Goal: Task Accomplishment & Management: Manage account settings

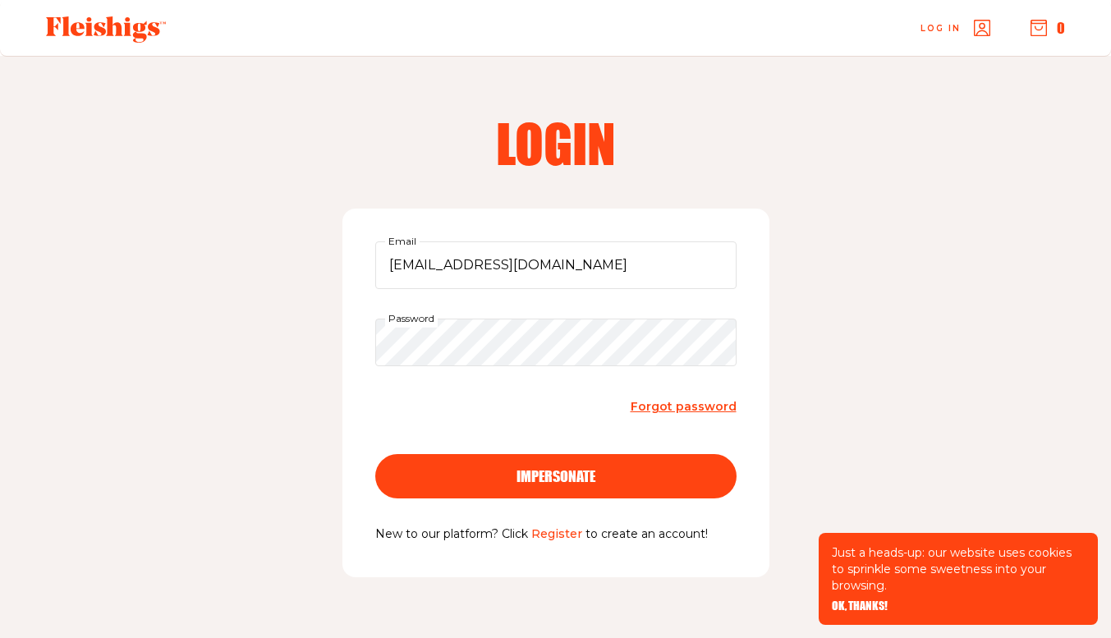
click at [543, 469] on span "impersonate" at bounding box center [555, 461] width 79 height 15
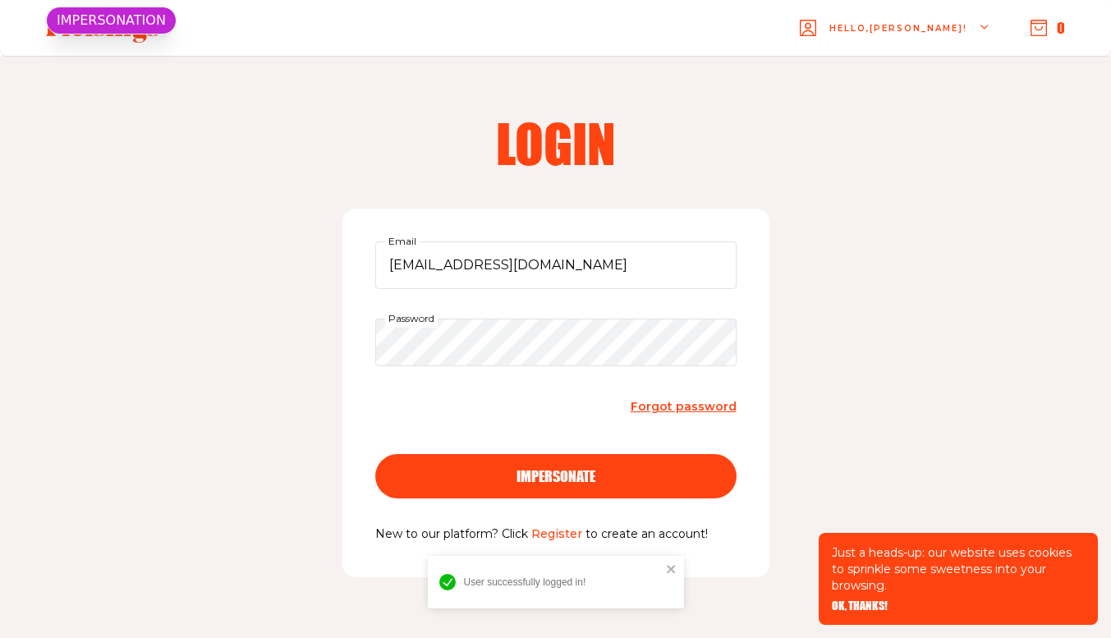
click at [855, 600] on span "OK, THANKS!" at bounding box center [859, 594] width 56 height 11
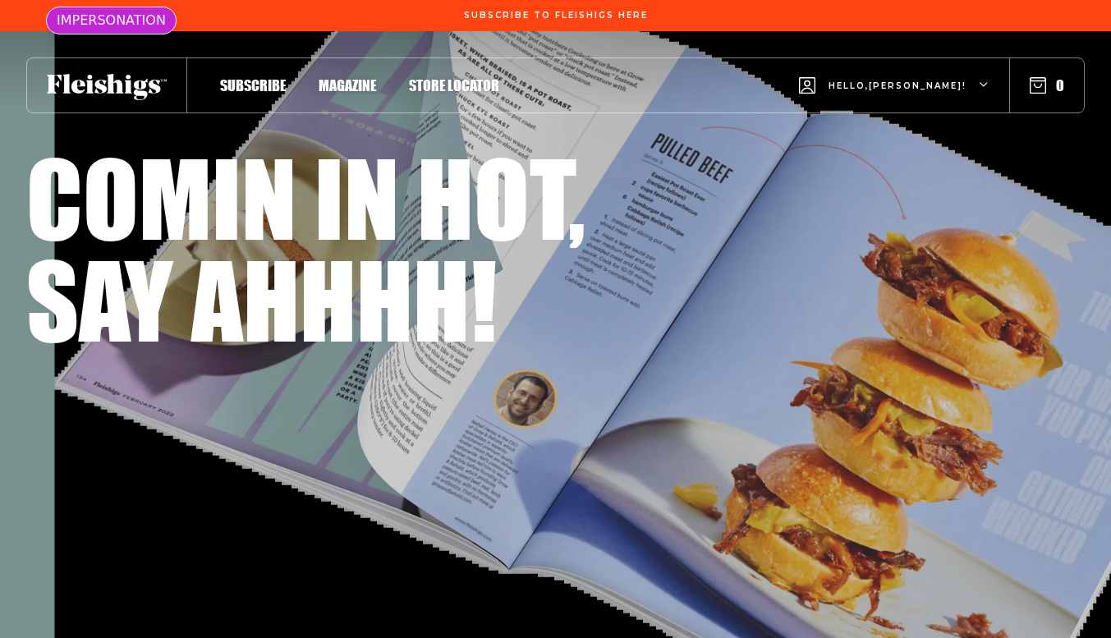
click at [952, 72] on div "Hello, [PERSON_NAME] !" at bounding box center [894, 85] width 190 height 65
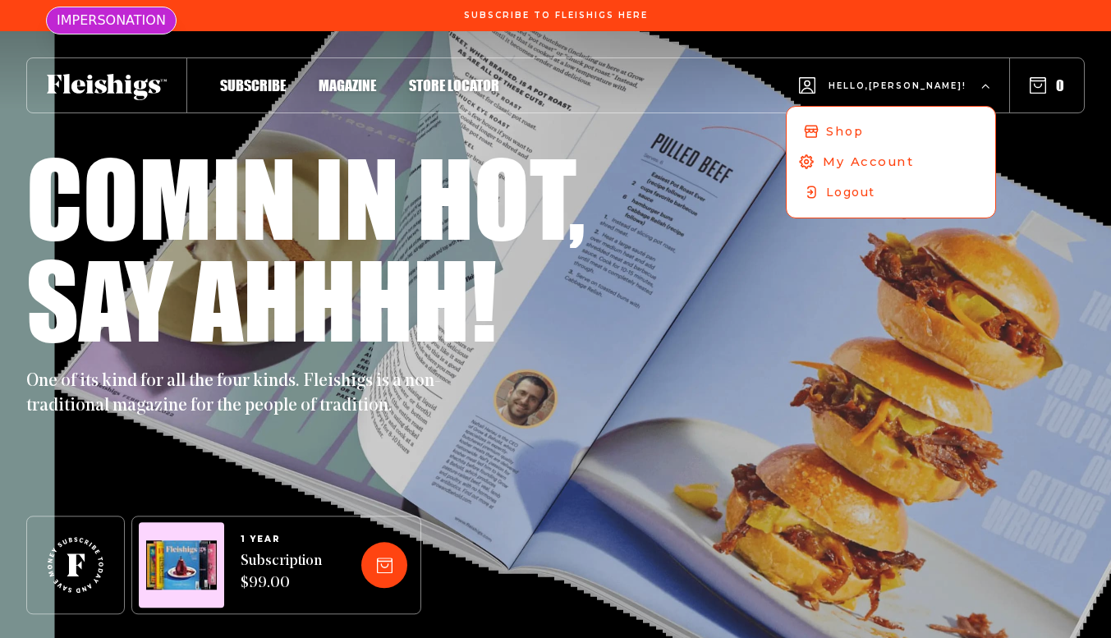
click at [914, 158] on span "My Account" at bounding box center [867, 162] width 91 height 18
